Goal: Find specific page/section: Find specific page/section

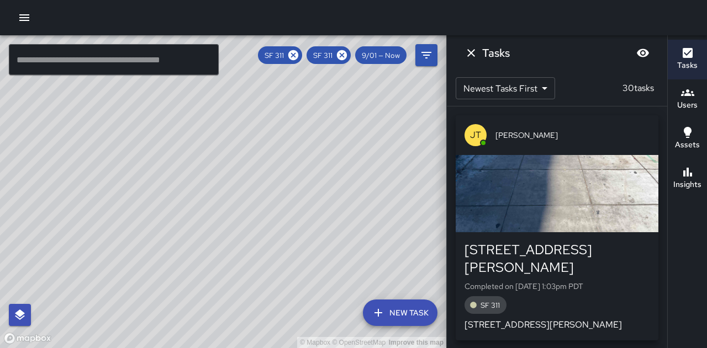
scroll to position [166, 0]
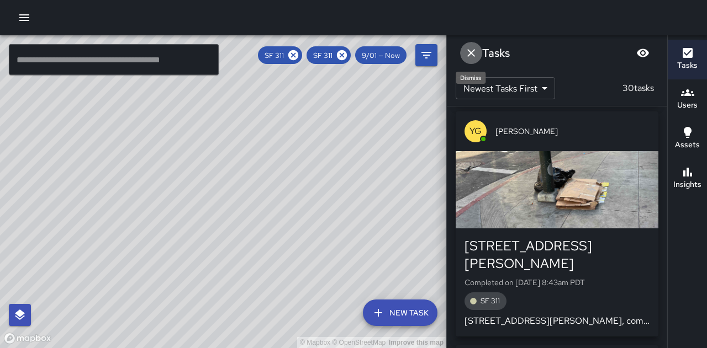
click at [469, 55] on icon "Dismiss" at bounding box center [471, 53] width 8 height 8
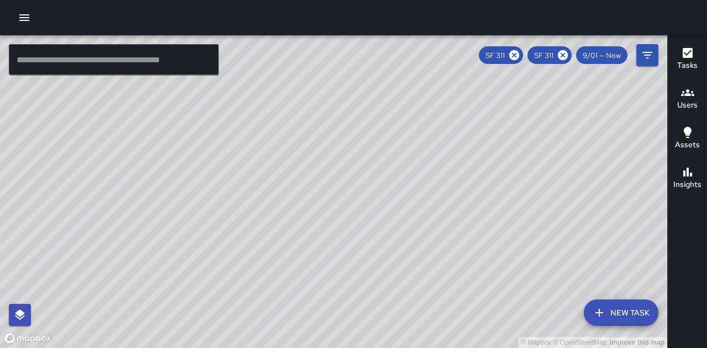
drag, startPoint x: 461, startPoint y: 193, endPoint x: 382, endPoint y: 210, distance: 81.4
click at [382, 213] on div "© Mapbox © OpenStreetMap Improve this map" at bounding box center [333, 191] width 667 height 313
click at [689, 176] on icon "button" at bounding box center [687, 172] width 9 height 9
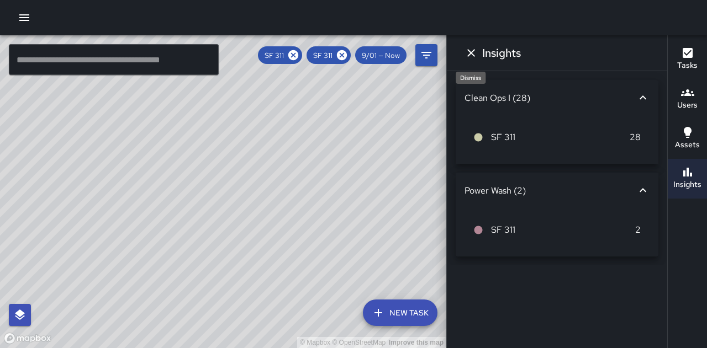
click at [471, 56] on icon "Dismiss" at bounding box center [470, 52] width 13 height 13
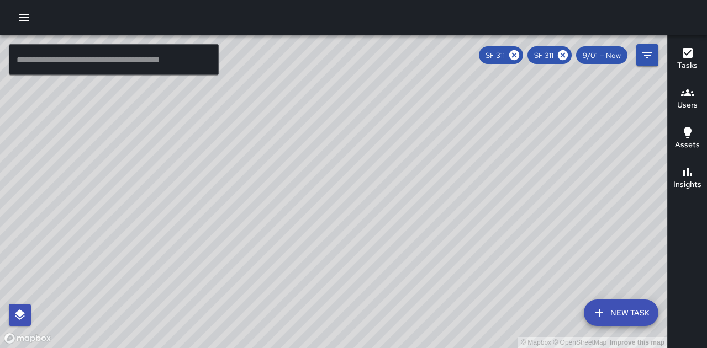
drag, startPoint x: 384, startPoint y: 168, endPoint x: 384, endPoint y: 289, distance: 120.3
click at [384, 289] on div "© Mapbox © OpenStreetMap Improve this map" at bounding box center [333, 191] width 667 height 313
drag, startPoint x: 531, startPoint y: 176, endPoint x: 358, endPoint y: 103, distance: 188.2
click at [359, 89] on div "© Mapbox © OpenStreetMap Improve this map" at bounding box center [333, 191] width 667 height 313
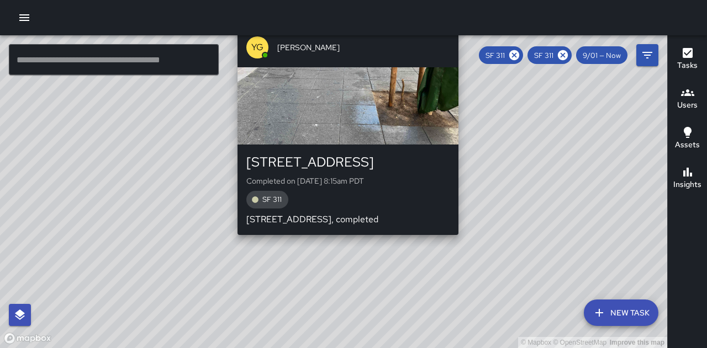
scroll to position [5573, 0]
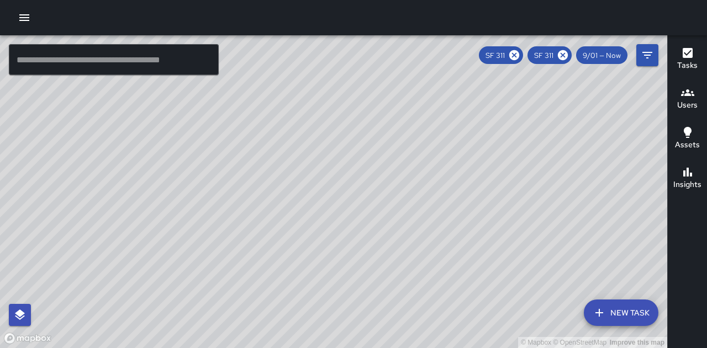
drag, startPoint x: 475, startPoint y: 147, endPoint x: 442, endPoint y: 256, distance: 113.0
click at [442, 256] on div "© Mapbox © OpenStreetMap Improve this map" at bounding box center [333, 191] width 667 height 313
drag, startPoint x: 331, startPoint y: 282, endPoint x: 351, endPoint y: 225, distance: 60.8
click at [351, 225] on div "© Mapbox © OpenStreetMap Improve this map" at bounding box center [333, 191] width 667 height 313
drag, startPoint x: 261, startPoint y: 181, endPoint x: 337, endPoint y: 279, distance: 124.7
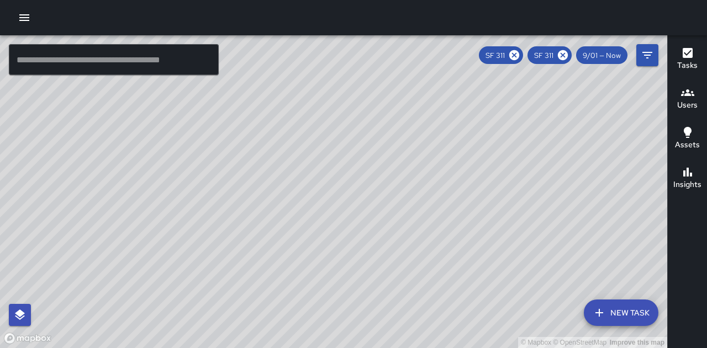
click at [337, 279] on div "© Mapbox © OpenStreetMap Improve this map" at bounding box center [333, 191] width 667 height 313
drag, startPoint x: 505, startPoint y: 292, endPoint x: 509, endPoint y: 266, distance: 26.3
click at [508, 267] on div "© Mapbox © OpenStreetMap Improve this map" at bounding box center [333, 191] width 667 height 313
drag, startPoint x: 326, startPoint y: 188, endPoint x: 342, endPoint y: 144, distance: 47.0
drag, startPoint x: 372, startPoint y: 162, endPoint x: 359, endPoint y: 211, distance: 50.9
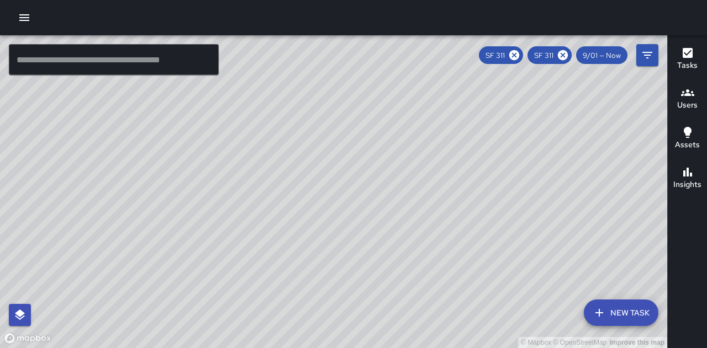
click at [359, 211] on div "© Mapbox © OpenStreetMap Improve this map" at bounding box center [333, 191] width 667 height 313
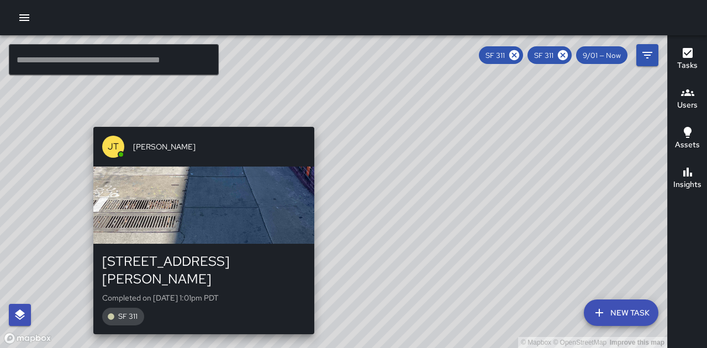
click at [195, 171] on div "button" at bounding box center [203, 205] width 221 height 77
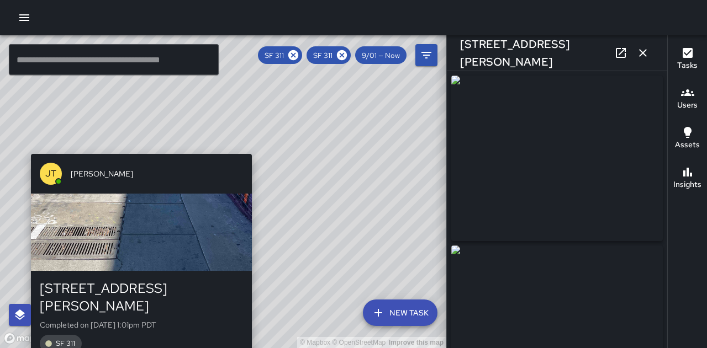
type input "**********"
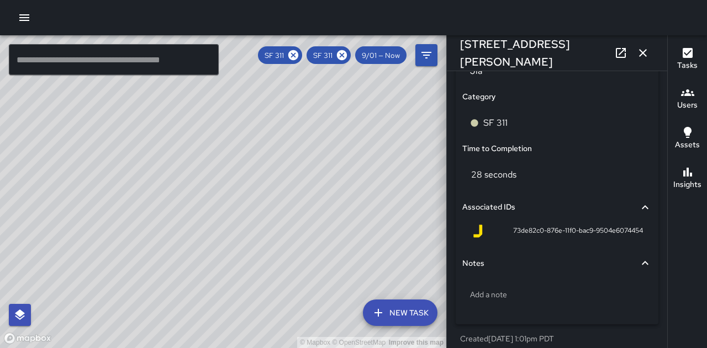
scroll to position [773, 0]
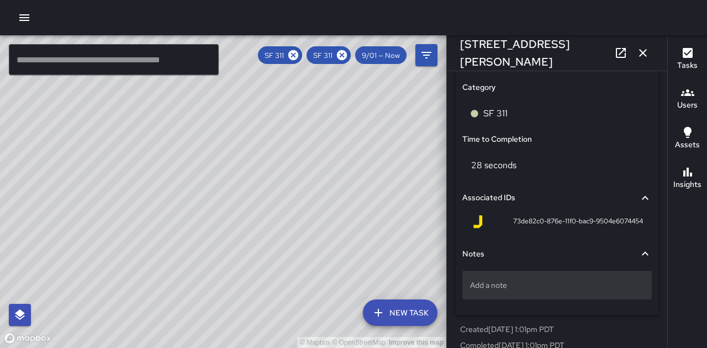
click at [495, 290] on p "Add a note" at bounding box center [557, 285] width 174 height 11
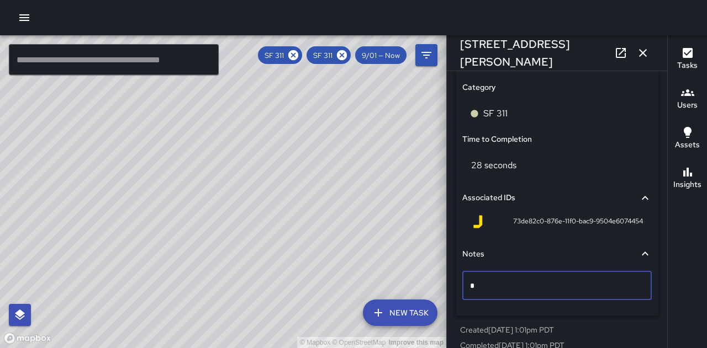
scroll to position [5591, 0]
type textarea "**********"
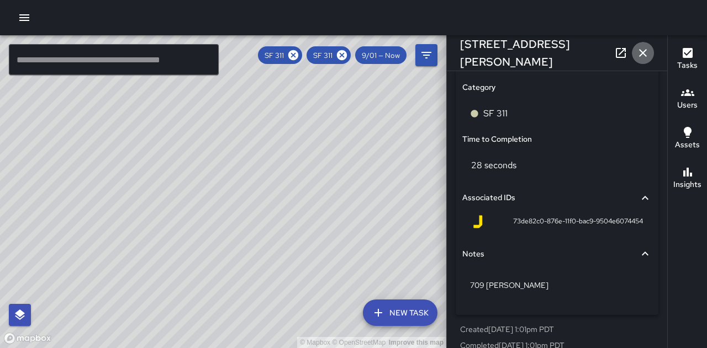
click at [644, 53] on icon "button" at bounding box center [642, 52] width 13 height 13
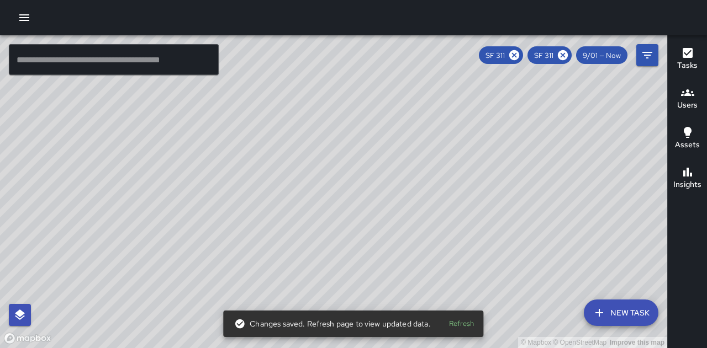
drag, startPoint x: 416, startPoint y: 126, endPoint x: 340, endPoint y: 215, distance: 117.1
click at [333, 219] on div "© Mapbox © OpenStreetMap Improve this map" at bounding box center [333, 191] width 667 height 313
drag, startPoint x: 517, startPoint y: 221, endPoint x: 488, endPoint y: 147, distance: 78.8
click at [488, 147] on div "© Mapbox © OpenStreetMap Improve this map" at bounding box center [333, 191] width 667 height 313
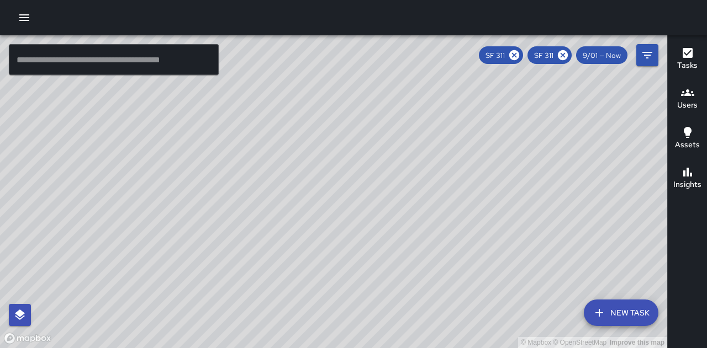
click at [428, 155] on div "© Mapbox © OpenStreetMap Improve this map" at bounding box center [333, 191] width 667 height 313
drag, startPoint x: 553, startPoint y: 176, endPoint x: 447, endPoint y: 177, distance: 105.4
click at [447, 177] on div "© Mapbox © OpenStreetMap Improve this map" at bounding box center [333, 191] width 667 height 313
drag, startPoint x: 479, startPoint y: 293, endPoint x: 470, endPoint y: 270, distance: 24.6
click at [470, 270] on div "© Mapbox © OpenStreetMap Improve this map" at bounding box center [333, 191] width 667 height 313
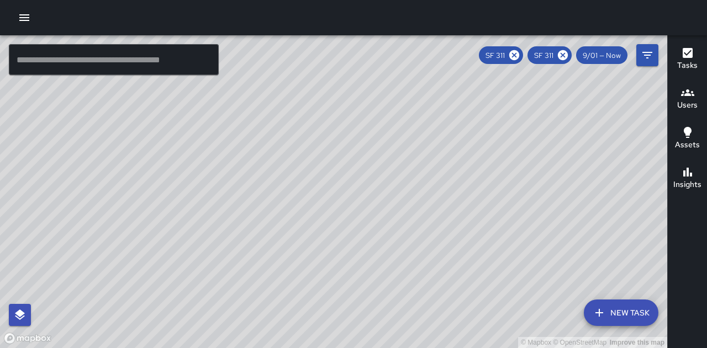
drag, startPoint x: 611, startPoint y: 279, endPoint x: 567, endPoint y: 205, distance: 86.6
click at [567, 205] on div "© Mapbox © OpenStreetMap Improve this map" at bounding box center [333, 191] width 667 height 313
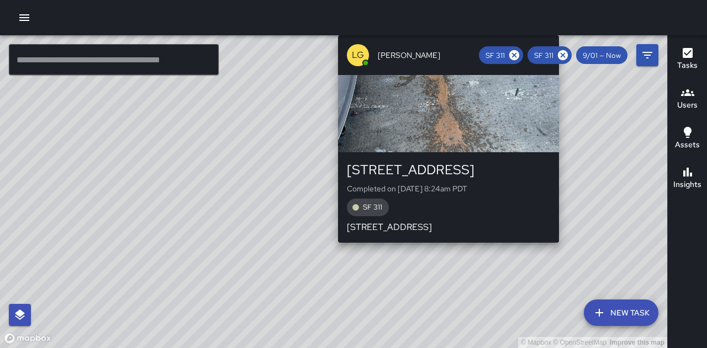
scroll to position [5807, 0]
click at [489, 143] on div "button" at bounding box center [448, 113] width 221 height 77
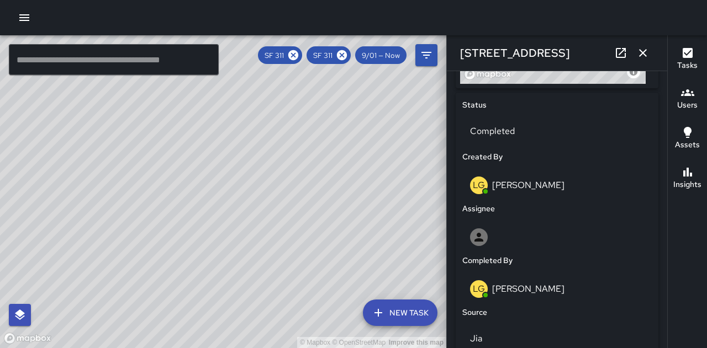
scroll to position [497, 0]
click at [641, 57] on icon "button" at bounding box center [642, 52] width 13 height 13
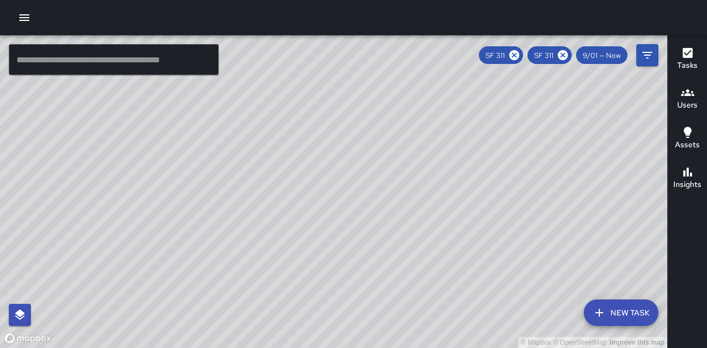
scroll to position [6024, 0]
drag, startPoint x: 362, startPoint y: 190, endPoint x: 373, endPoint y: 213, distance: 25.4
click at [373, 213] on div "© Mapbox © OpenStreetMap Improve this map" at bounding box center [333, 191] width 667 height 313
drag, startPoint x: 271, startPoint y: 116, endPoint x: 291, endPoint y: 160, distance: 48.7
click at [291, 160] on div "© Mapbox © OpenStreetMap Improve this map" at bounding box center [333, 191] width 667 height 313
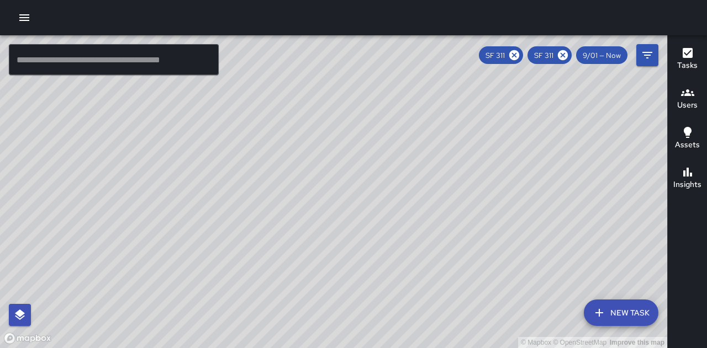
drag, startPoint x: 171, startPoint y: 206, endPoint x: 256, endPoint y: 179, distance: 89.2
click at [256, 179] on div "© Mapbox © OpenStreetMap Improve this map" at bounding box center [333, 191] width 667 height 313
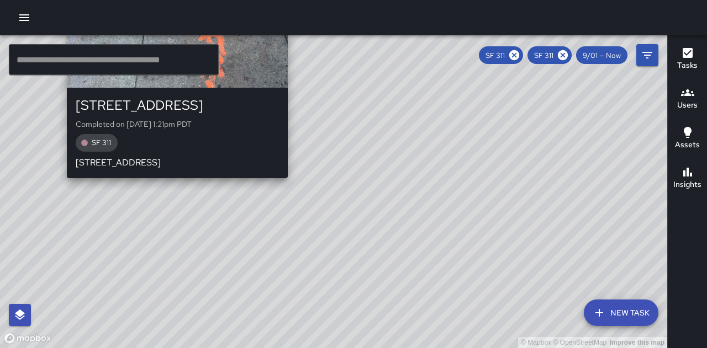
scroll to position [6240, 0]
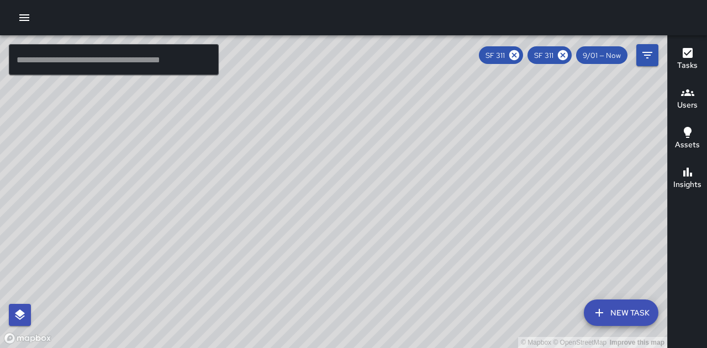
drag, startPoint x: 547, startPoint y: 204, endPoint x: 385, endPoint y: 110, distance: 187.0
click at [385, 110] on div "© Mapbox © OpenStreetMap Improve this map" at bounding box center [333, 191] width 667 height 313
drag, startPoint x: 381, startPoint y: 159, endPoint x: 338, endPoint y: 155, distance: 43.2
click at [338, 155] on div "© Mapbox © OpenStreetMap Improve this map" at bounding box center [333, 191] width 667 height 313
drag, startPoint x: 445, startPoint y: 95, endPoint x: 441, endPoint y: 161, distance: 65.8
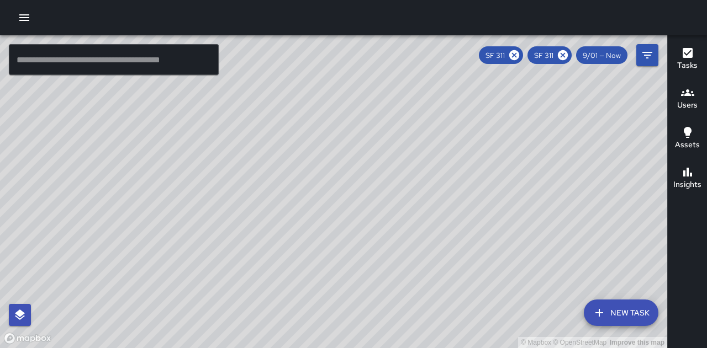
click at [441, 161] on div "© Mapbox © OpenStreetMap Improve this map" at bounding box center [333, 191] width 667 height 313
click at [690, 56] on icon "button" at bounding box center [687, 53] width 10 height 10
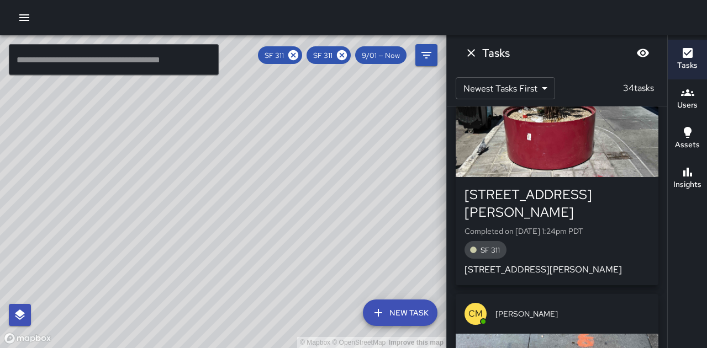
scroll to position [0, 0]
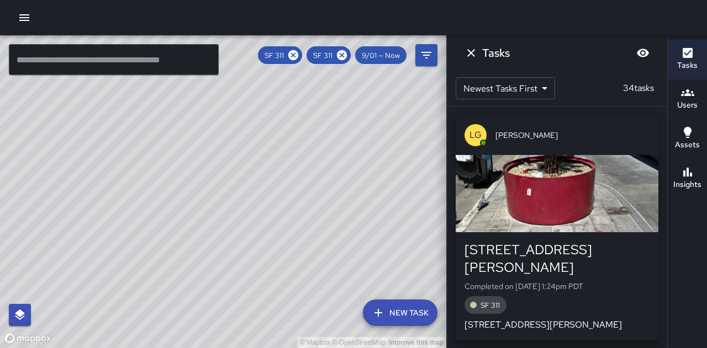
drag, startPoint x: 339, startPoint y: 208, endPoint x: 323, endPoint y: 232, distance: 29.3
drag, startPoint x: 323, startPoint y: 232, endPoint x: 282, endPoint y: 208, distance: 48.5
click at [282, 208] on div "© Mapbox © OpenStreetMap Improve this map" at bounding box center [223, 191] width 446 height 313
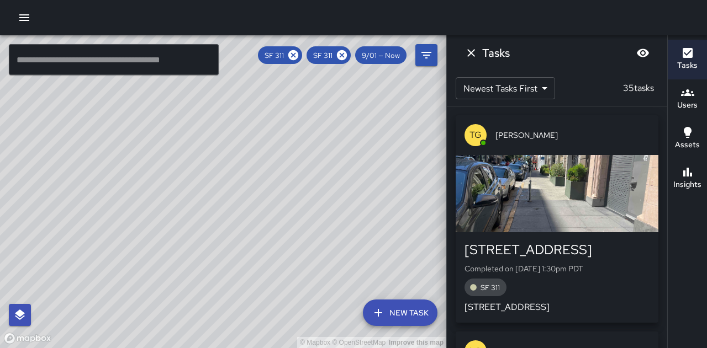
drag, startPoint x: 385, startPoint y: 208, endPoint x: 49, endPoint y: 168, distance: 339.1
click at [49, 168] on div "© Mapbox © OpenStreetMap Improve this map" at bounding box center [223, 191] width 446 height 313
drag, startPoint x: 257, startPoint y: 174, endPoint x: 256, endPoint y: 209, distance: 34.8
click at [274, 255] on div "© Mapbox © OpenStreetMap Improve this map" at bounding box center [223, 191] width 446 height 313
drag, startPoint x: 199, startPoint y: 120, endPoint x: 222, endPoint y: 231, distance: 112.8
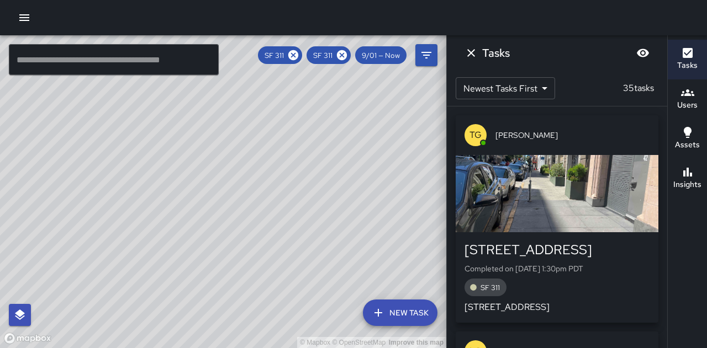
click at [222, 234] on div "© Mapbox © OpenStreetMap Improve this map" at bounding box center [223, 191] width 446 height 313
drag, startPoint x: 228, startPoint y: 314, endPoint x: 235, endPoint y: 215, distance: 98.5
click at [235, 215] on div "© Mapbox © OpenStreetMap Improve this map" at bounding box center [223, 191] width 446 height 313
drag, startPoint x: 332, startPoint y: 163, endPoint x: 360, endPoint y: 178, distance: 32.1
click at [360, 178] on div "© Mapbox © OpenStreetMap Improve this map" at bounding box center [223, 191] width 446 height 313
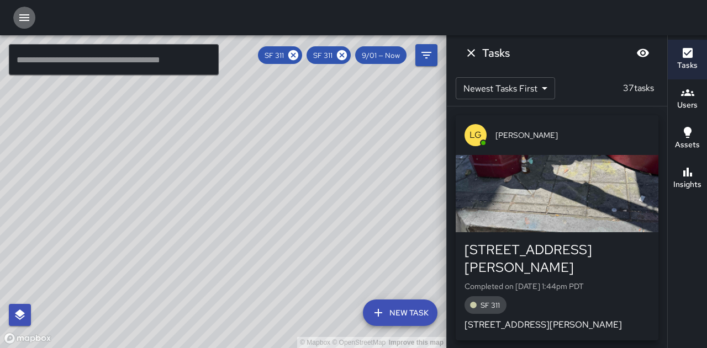
click at [27, 23] on icon "button" at bounding box center [24, 17] width 13 height 13
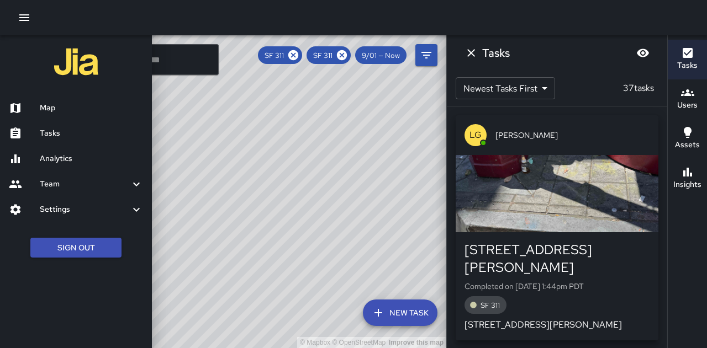
drag, startPoint x: 251, startPoint y: 151, endPoint x: 254, endPoint y: 142, distance: 8.9
click at [251, 151] on div at bounding box center [353, 174] width 707 height 348
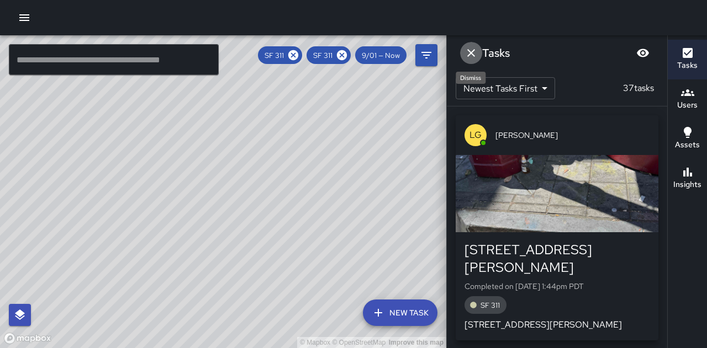
click at [469, 50] on icon "Dismiss" at bounding box center [470, 52] width 13 height 13
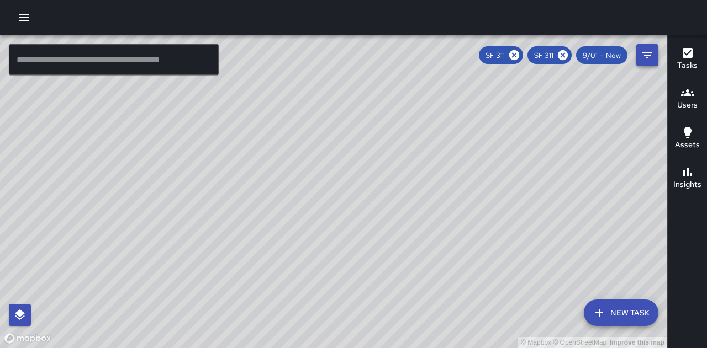
click at [644, 60] on icon "Filters" at bounding box center [646, 55] width 13 height 13
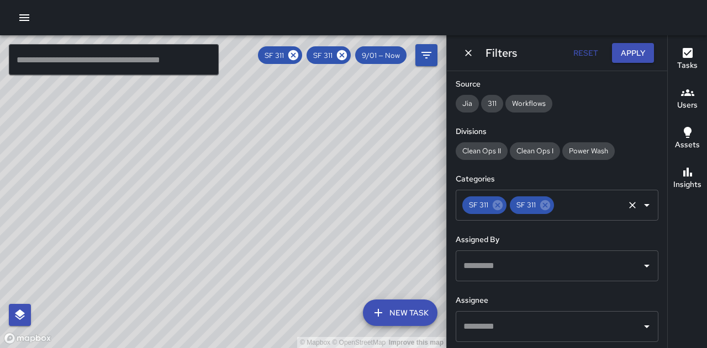
click at [583, 209] on input "text" at bounding box center [588, 205] width 67 height 21
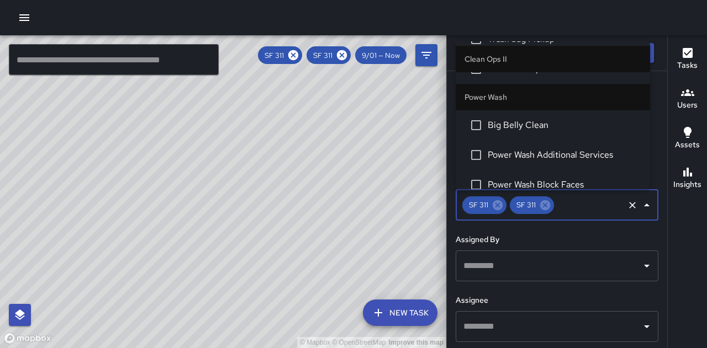
scroll to position [983, 0]
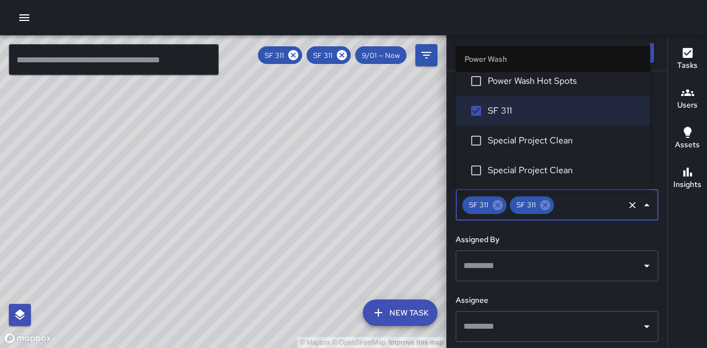
click at [363, 120] on div "© Mapbox © OpenStreetMap Improve this map" at bounding box center [223, 191] width 446 height 313
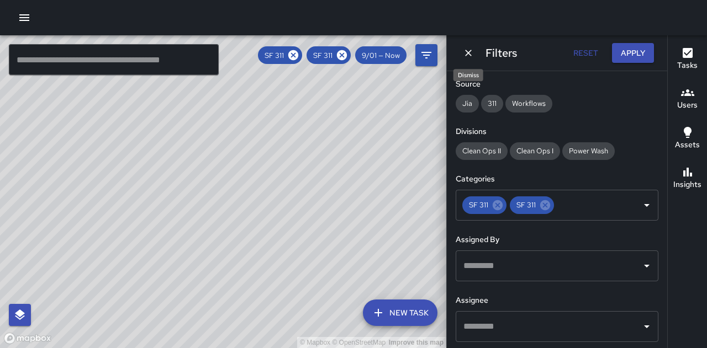
click at [465, 56] on icon "Dismiss" at bounding box center [468, 52] width 11 height 11
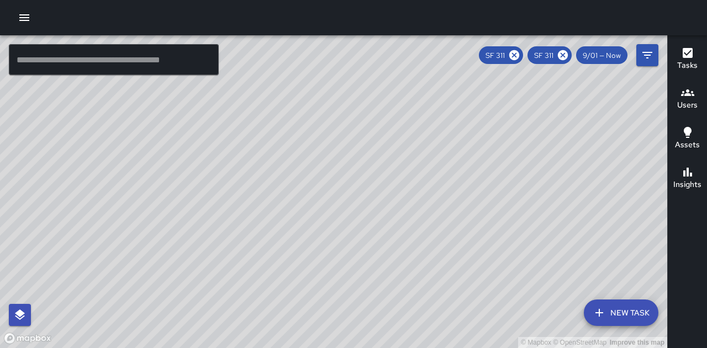
drag, startPoint x: 278, startPoint y: 215, endPoint x: 301, endPoint y: 199, distance: 28.0
click at [301, 199] on div "© Mapbox © OpenStreetMap Improve this map" at bounding box center [333, 191] width 667 height 313
drag, startPoint x: 279, startPoint y: 240, endPoint x: 362, endPoint y: 214, distance: 86.4
click at [362, 214] on div "© Mapbox © OpenStreetMap Improve this map" at bounding box center [333, 191] width 667 height 313
click at [689, 174] on icon "button" at bounding box center [687, 172] width 13 height 13
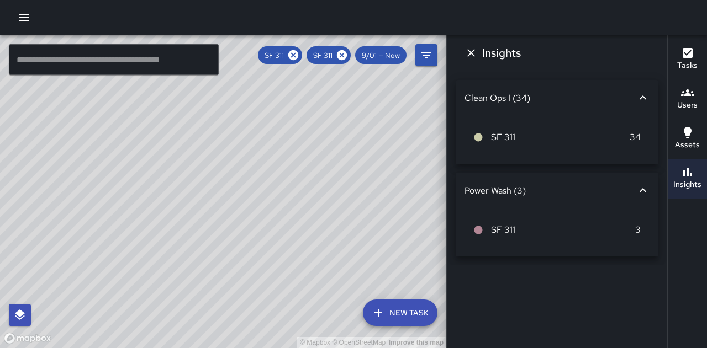
click at [588, 146] on li "SF 311 34" at bounding box center [556, 137] width 185 height 26
click at [641, 103] on icon at bounding box center [642, 97] width 13 height 13
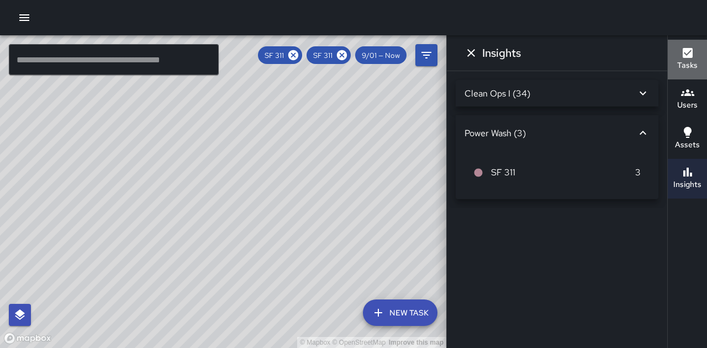
click at [686, 56] on icon "button" at bounding box center [687, 53] width 10 height 10
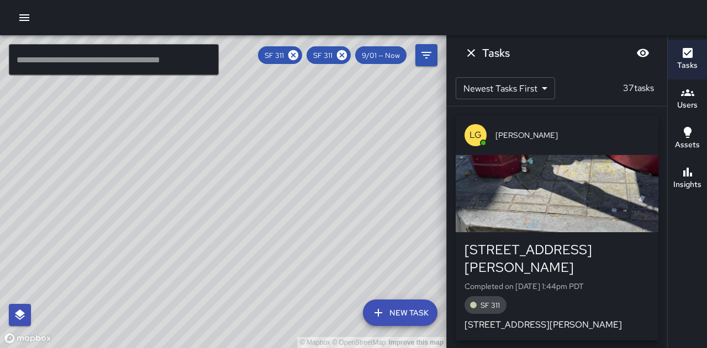
click at [692, 182] on h6 "Insights" at bounding box center [687, 185] width 28 height 12
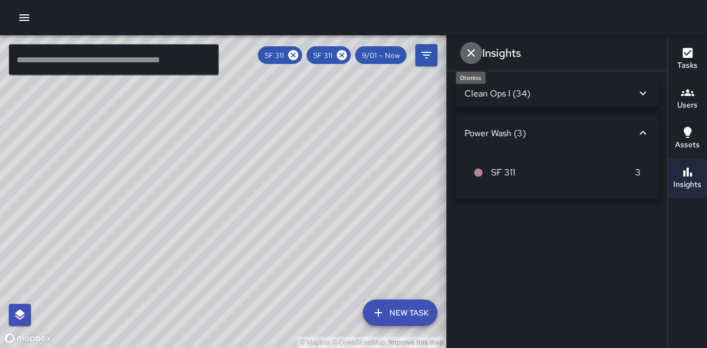
click at [466, 55] on icon "Dismiss" at bounding box center [470, 52] width 13 height 13
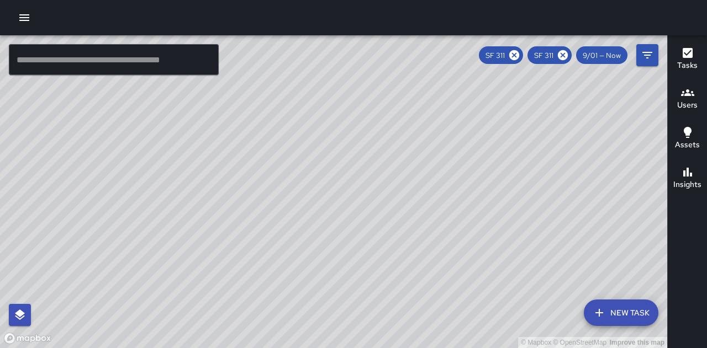
click at [681, 51] on icon "button" at bounding box center [687, 52] width 13 height 13
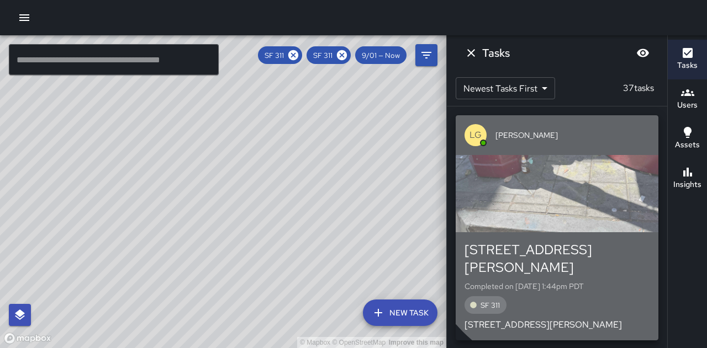
click at [600, 192] on div "button" at bounding box center [556, 193] width 203 height 77
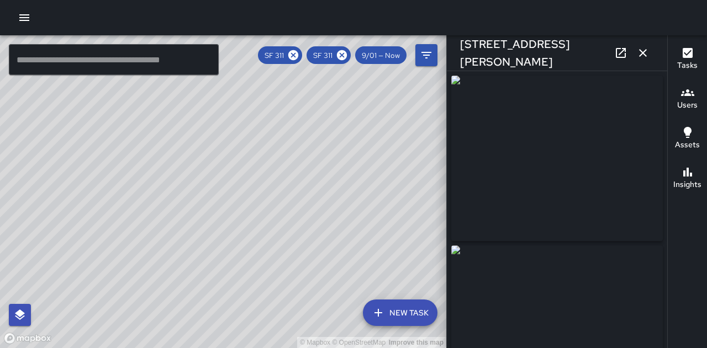
click at [647, 54] on icon "button" at bounding box center [642, 52] width 13 height 13
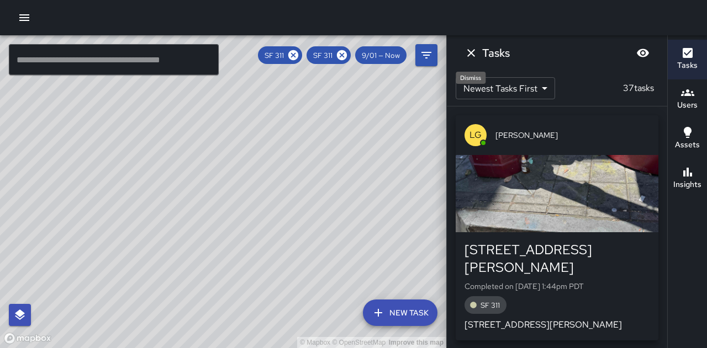
click at [474, 52] on icon "Dismiss" at bounding box center [470, 52] width 13 height 13
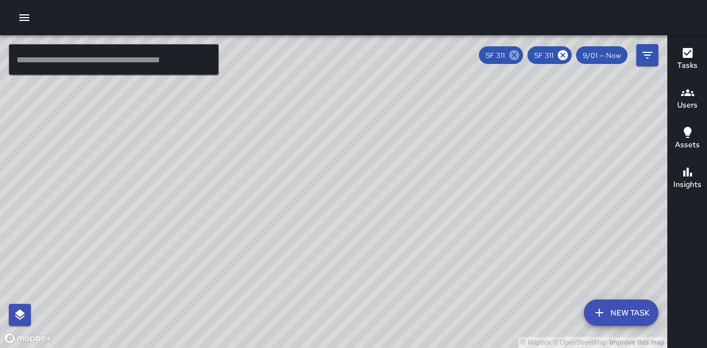
click at [514, 56] on icon at bounding box center [514, 55] width 12 height 12
click at [565, 52] on icon at bounding box center [563, 55] width 10 height 10
drag, startPoint x: 411, startPoint y: 144, endPoint x: 462, endPoint y: 125, distance: 54.0
click at [462, 125] on div "© Mapbox © OpenStreetMap Improve this map" at bounding box center [333, 191] width 667 height 313
click at [648, 56] on icon "Filters" at bounding box center [647, 55] width 10 height 7
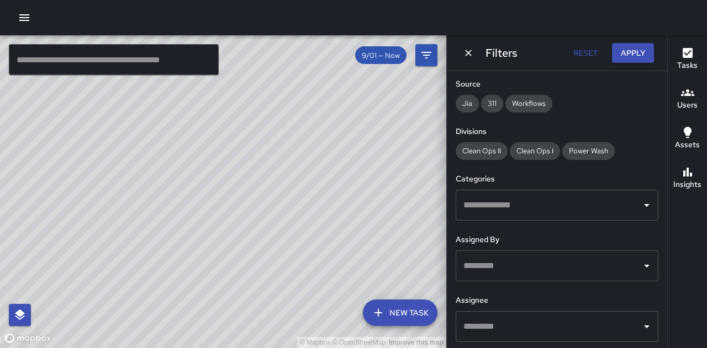
click at [550, 210] on input "text" at bounding box center [548, 205] width 176 height 21
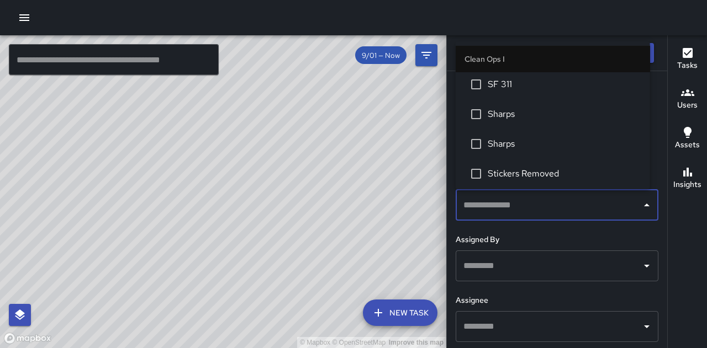
scroll to position [331, 0]
click at [513, 79] on span "SF 311" at bounding box center [563, 83] width 153 height 13
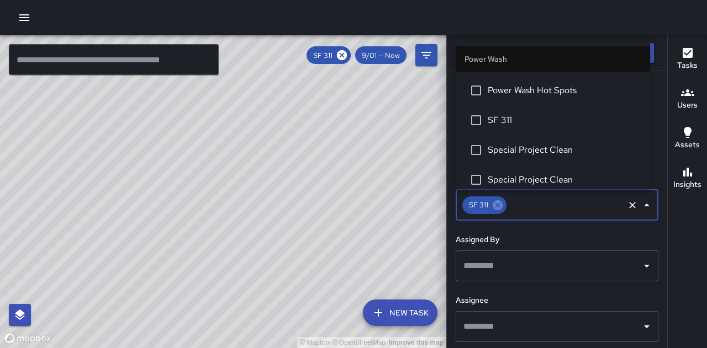
scroll to position [983, 0]
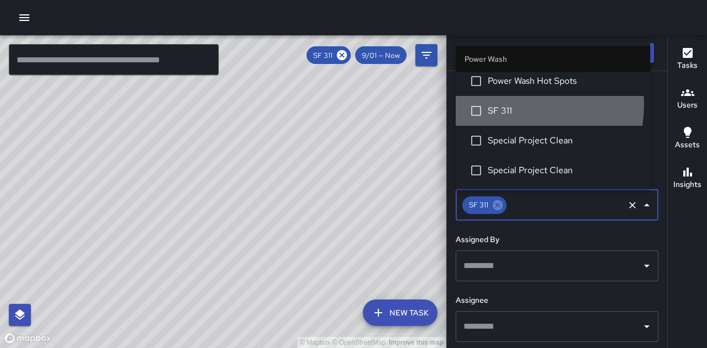
click at [507, 104] on span "SF 311" at bounding box center [563, 110] width 153 height 13
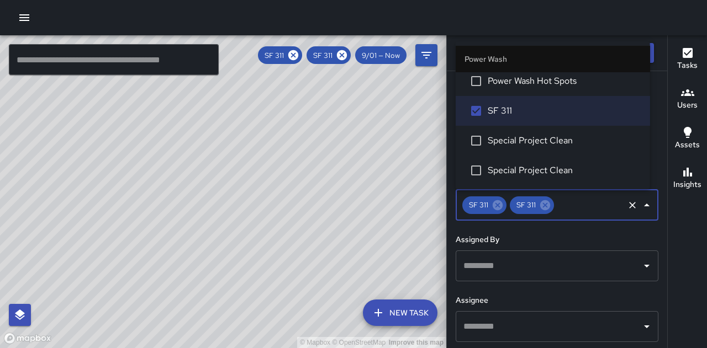
click at [410, 152] on div "© Mapbox © OpenStreetMap Improve this map" at bounding box center [223, 191] width 446 height 313
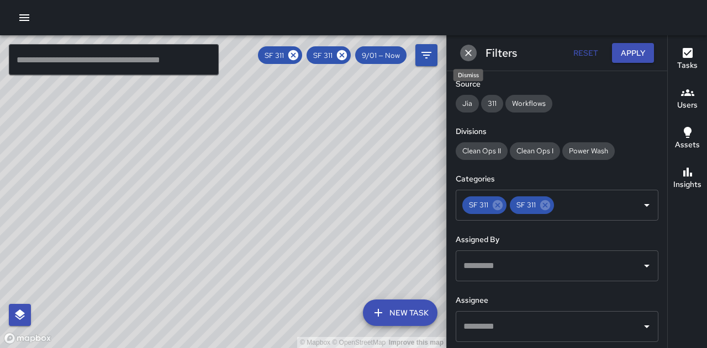
click at [464, 53] on icon "Dismiss" at bounding box center [468, 52] width 11 height 11
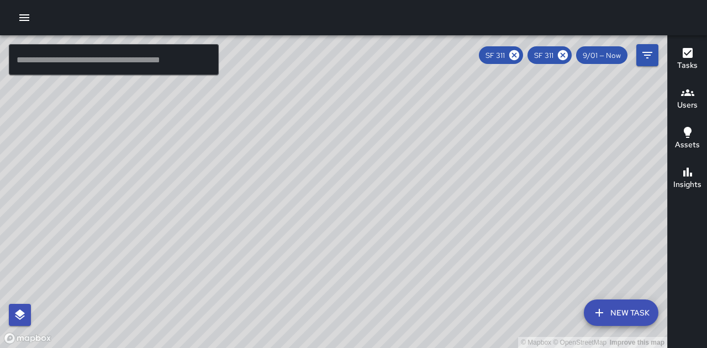
click at [694, 57] on div "Tasks" at bounding box center [687, 58] width 20 height 25
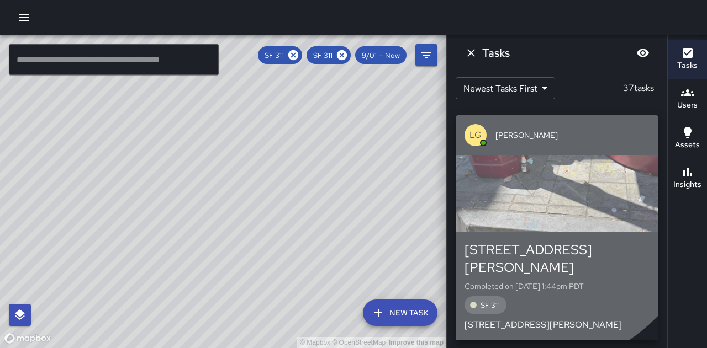
click at [529, 192] on div "button" at bounding box center [556, 193] width 203 height 77
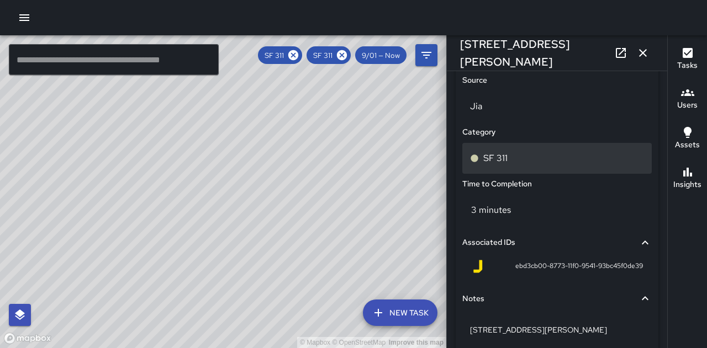
scroll to position [773, 0]
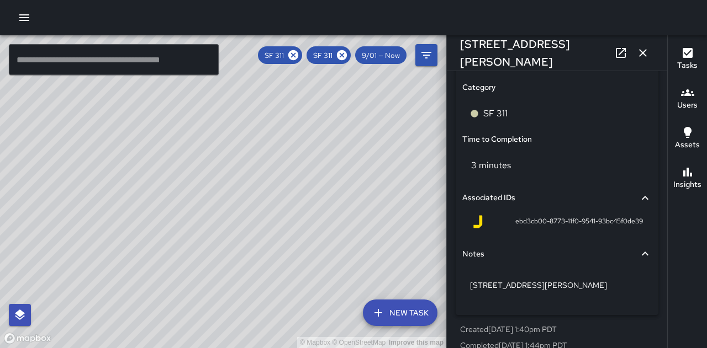
drag, startPoint x: 642, startPoint y: 57, endPoint x: 636, endPoint y: 57, distance: 6.1
click at [640, 57] on icon "button" at bounding box center [642, 52] width 13 height 13
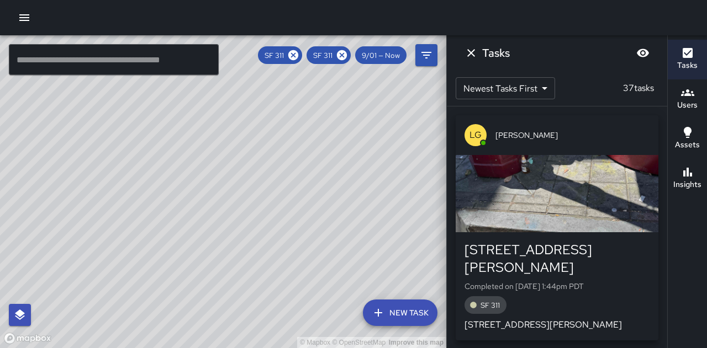
drag, startPoint x: 202, startPoint y: 166, endPoint x: 399, endPoint y: 169, distance: 196.5
click at [399, 169] on div "© Mapbox © OpenStreetMap Improve this map" at bounding box center [223, 191] width 446 height 313
drag, startPoint x: 232, startPoint y: 189, endPoint x: 283, endPoint y: 195, distance: 51.1
click at [283, 195] on div "© Mapbox © OpenStreetMap Improve this map" at bounding box center [223, 191] width 446 height 313
click at [251, 201] on div "© Mapbox © OpenStreetMap Improve this map MM [PERSON_NAME] [STREET_ADDRESS][PER…" at bounding box center [223, 191] width 446 height 313
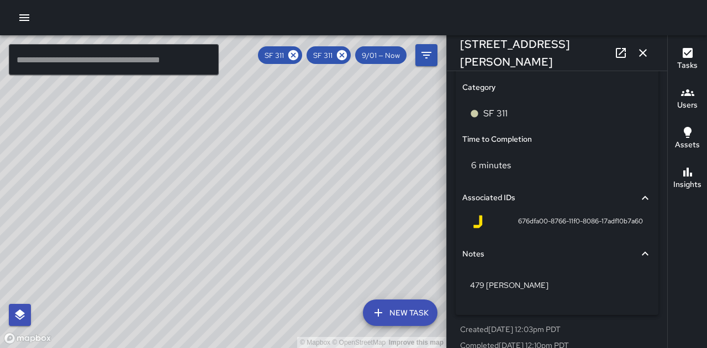
click at [645, 48] on icon "button" at bounding box center [642, 52] width 13 height 13
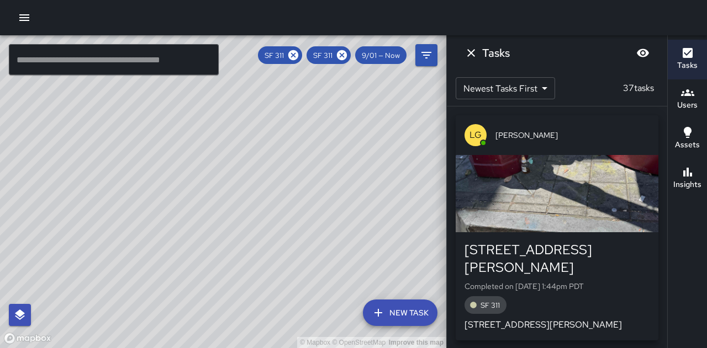
click at [123, 197] on div "© Mapbox © OpenStreetMap Improve this map YG [PERSON_NAME] Completed on [DATE] …" at bounding box center [223, 191] width 446 height 313
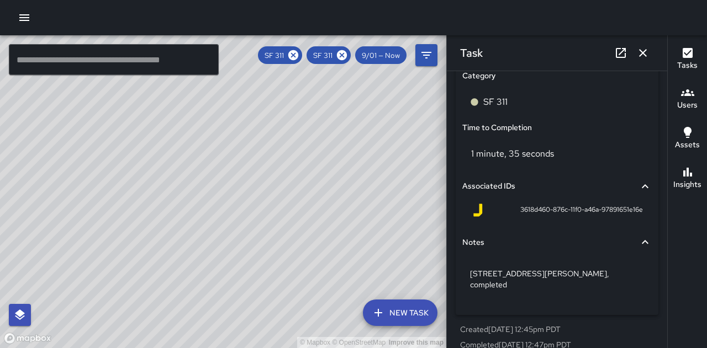
scroll to position [793, 0]
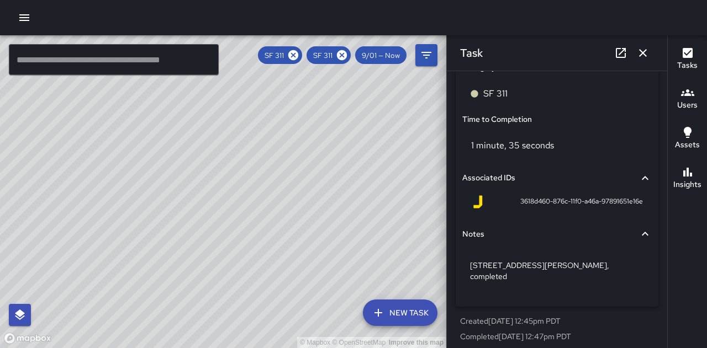
click at [640, 53] on icon "button" at bounding box center [642, 52] width 13 height 13
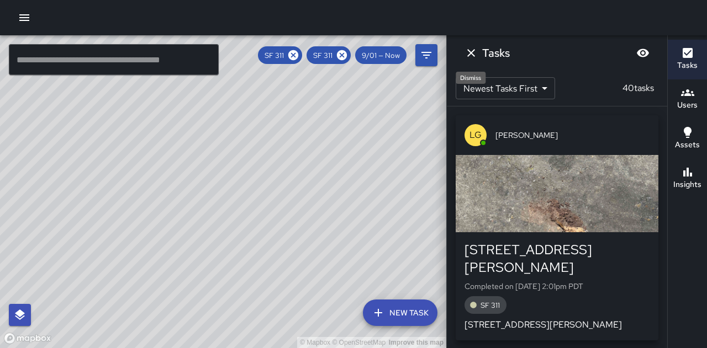
click at [475, 52] on icon "Dismiss" at bounding box center [470, 52] width 13 height 13
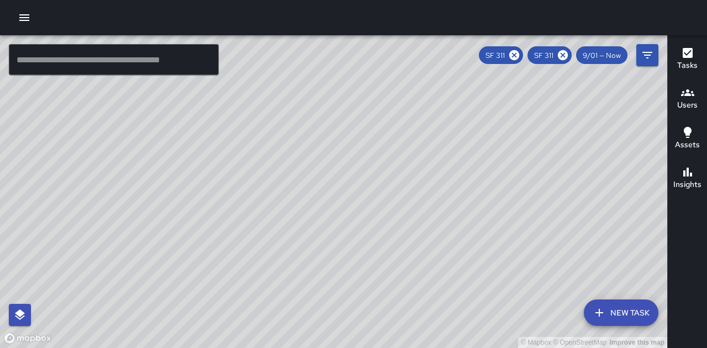
drag, startPoint x: 491, startPoint y: 302, endPoint x: 443, endPoint y: 239, distance: 79.2
click at [443, 239] on div "© Mapbox © OpenStreetMap Improve this map" at bounding box center [333, 191] width 667 height 313
drag, startPoint x: 459, startPoint y: 291, endPoint x: 449, endPoint y: 239, distance: 53.3
click at [449, 239] on div "© Mapbox © OpenStreetMap Improve this map" at bounding box center [333, 191] width 667 height 313
drag, startPoint x: 512, startPoint y: 232, endPoint x: 481, endPoint y: 267, distance: 45.8
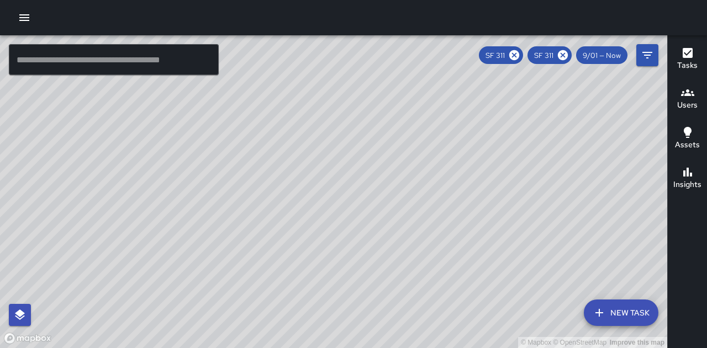
drag, startPoint x: 481, startPoint y: 267, endPoint x: 438, endPoint y: 261, distance: 44.0
click at [438, 261] on div "© Mapbox © OpenStreetMap Improve this map" at bounding box center [333, 191] width 667 height 313
drag, startPoint x: 438, startPoint y: 261, endPoint x: 422, endPoint y: 243, distance: 23.8
click at [422, 243] on div "© Mapbox © OpenStreetMap Improve this map" at bounding box center [333, 191] width 667 height 313
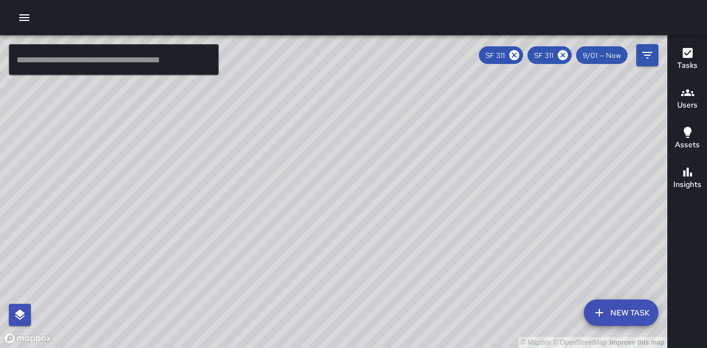
drag, startPoint x: 434, startPoint y: 250, endPoint x: 449, endPoint y: 249, distance: 14.9
click at [449, 249] on div "© Mapbox © OpenStreetMap Improve this map" at bounding box center [333, 191] width 667 height 313
drag, startPoint x: 449, startPoint y: 246, endPoint x: 455, endPoint y: 250, distance: 6.7
click at [455, 250] on div "© Mapbox © OpenStreetMap Improve this map" at bounding box center [333, 191] width 667 height 313
